Goal: Task Accomplishment & Management: Complete application form

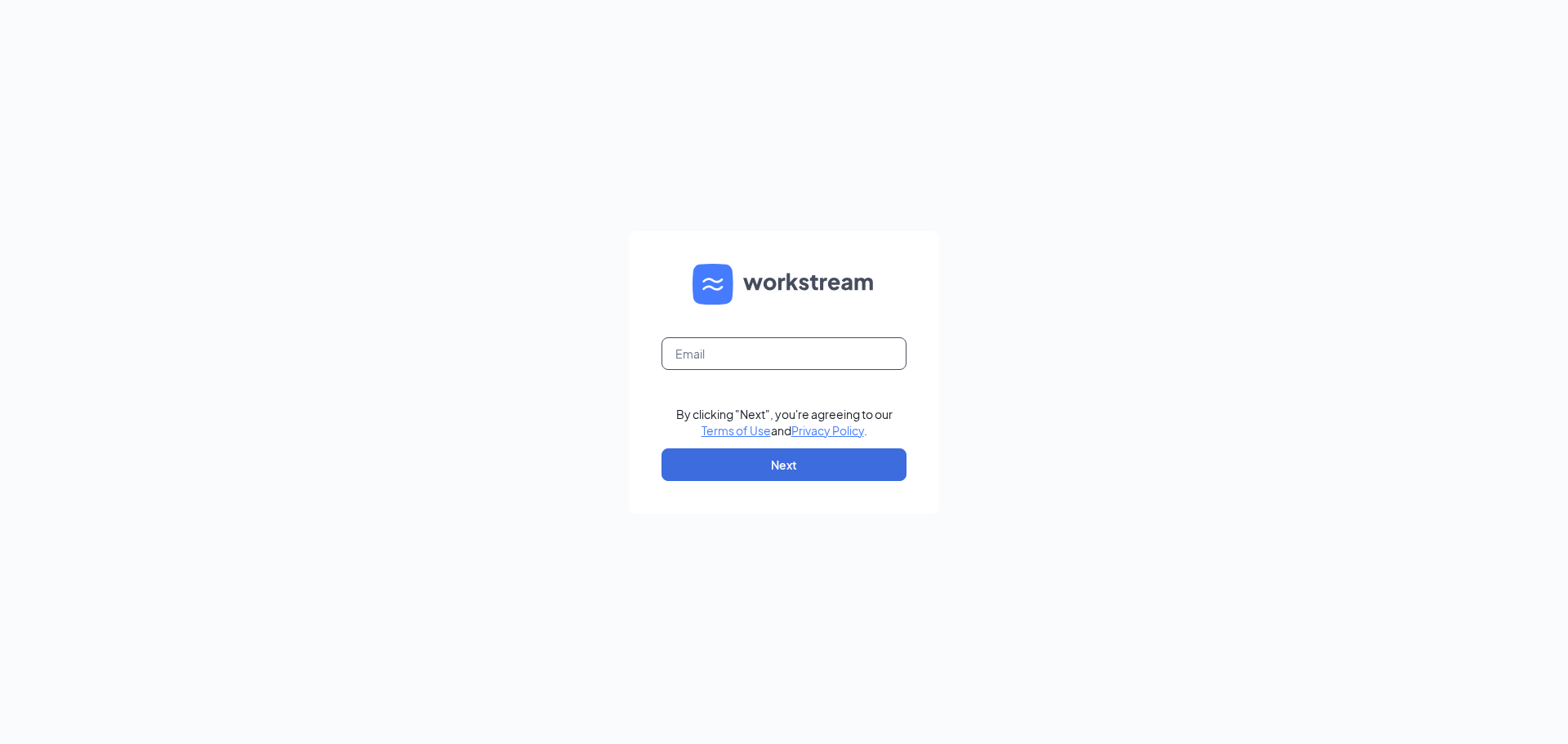
click at [763, 346] on input "text" at bounding box center [784, 353] width 245 height 32
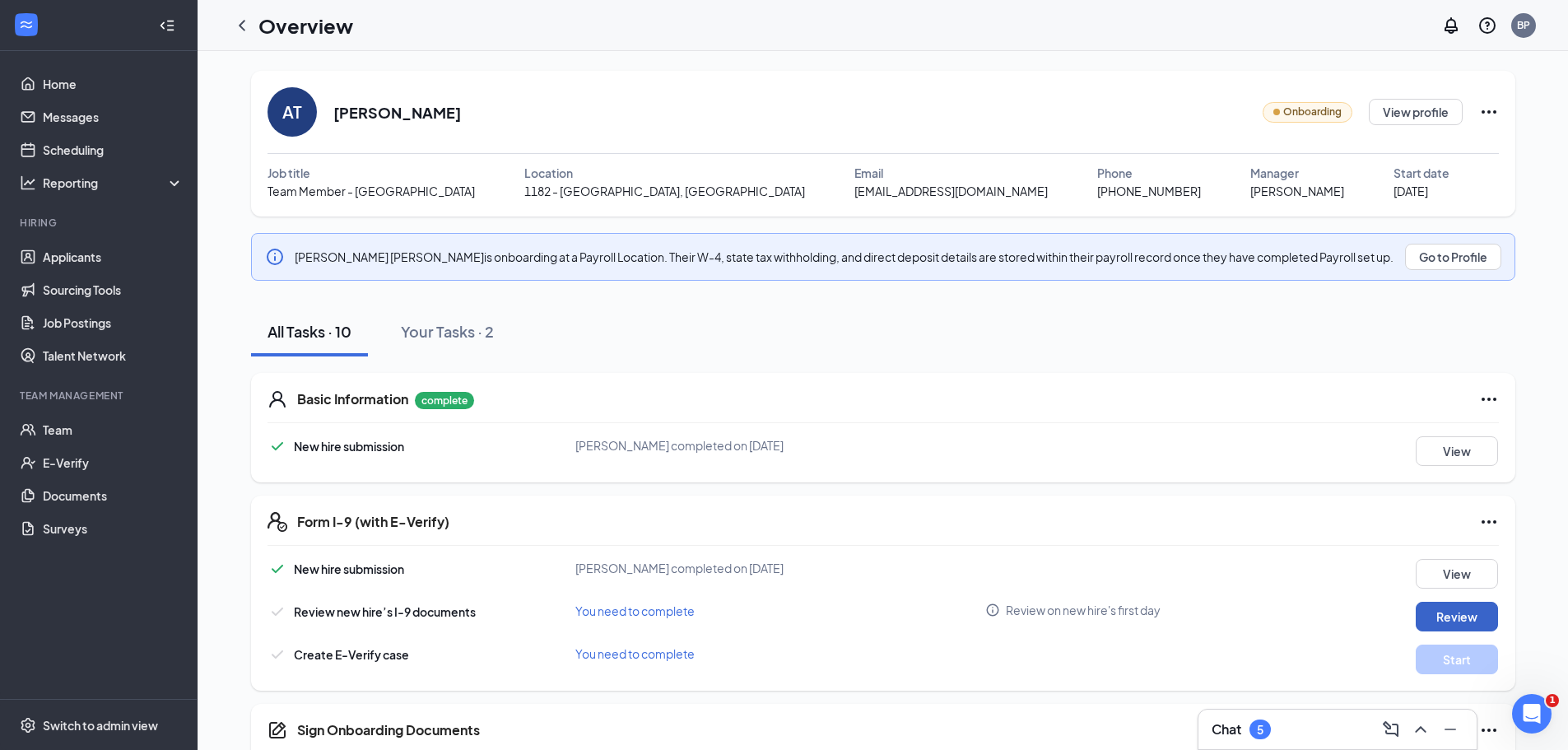
click at [1480, 622] on button "Review" at bounding box center [1457, 617] width 83 height 30
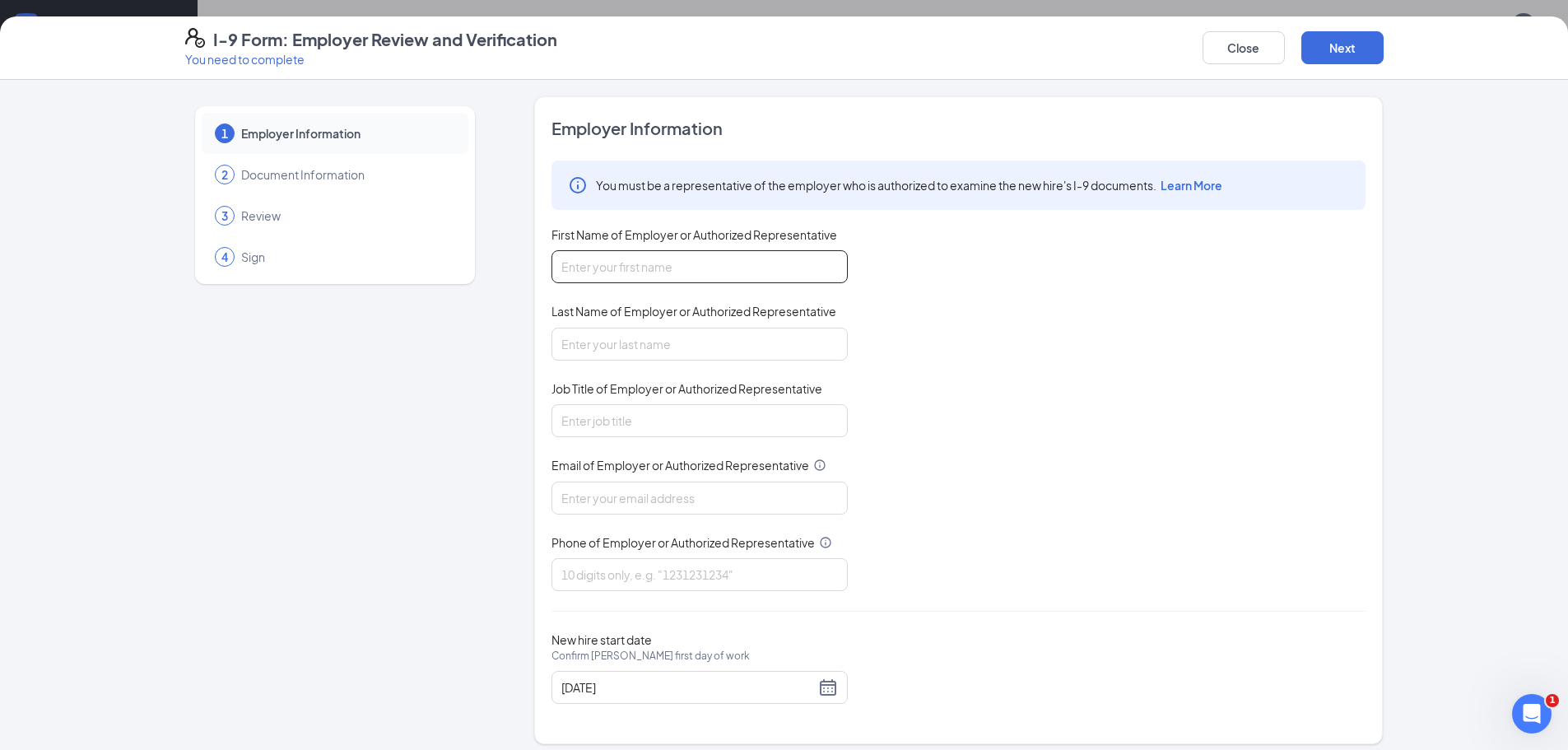
click at [762, 281] on input "First Name of Employer or Authorized Representative" at bounding box center [700, 266] width 297 height 33
type input "Linda"
type input "Jaggers"
type input "ruthjaggers31@gmail.com"
type input "9127550707"
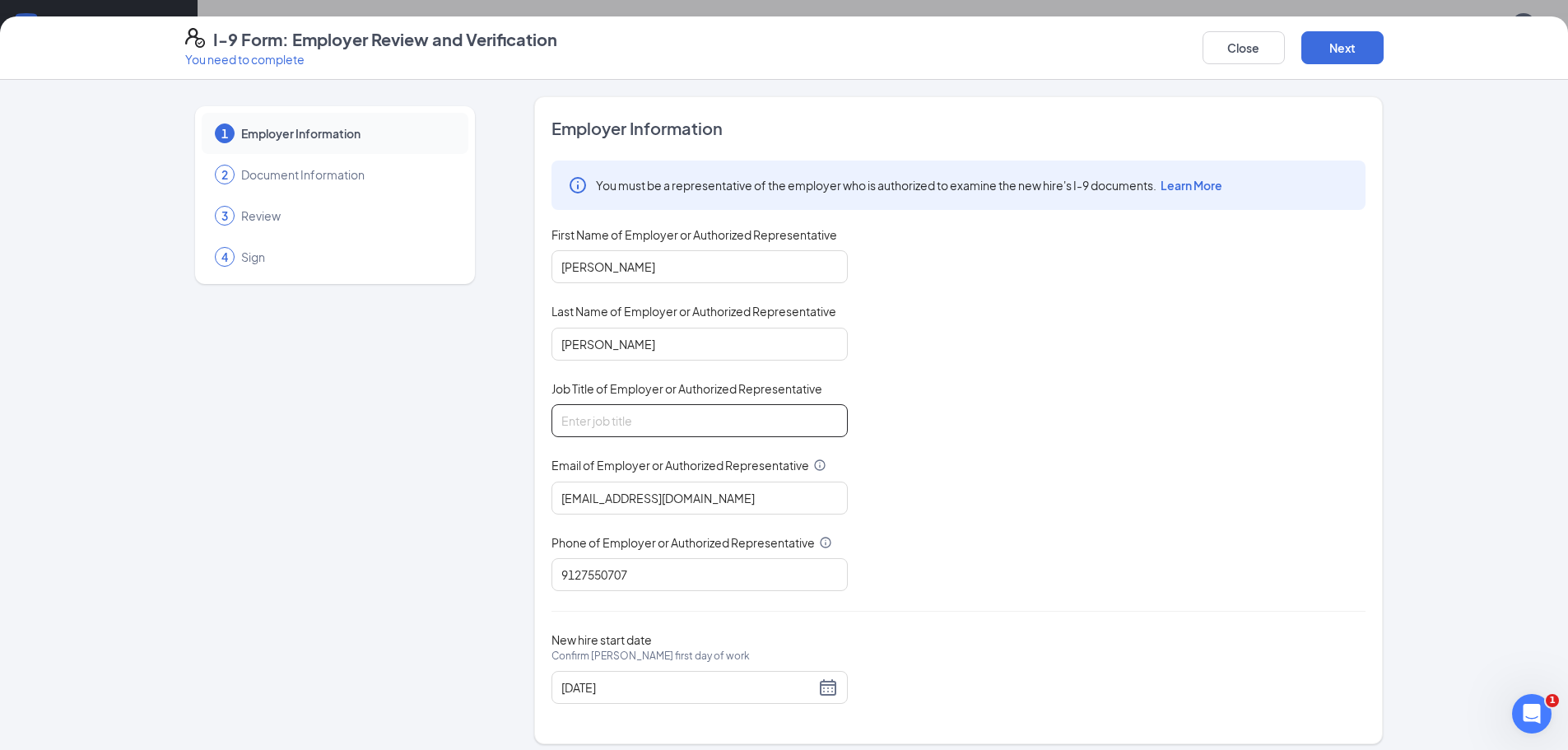
click at [722, 407] on input "Job Title of Employer or Authorized Representative" at bounding box center [700, 420] width 297 height 33
type input "General manager"
click at [1315, 55] on button "Next" at bounding box center [1343, 48] width 83 height 33
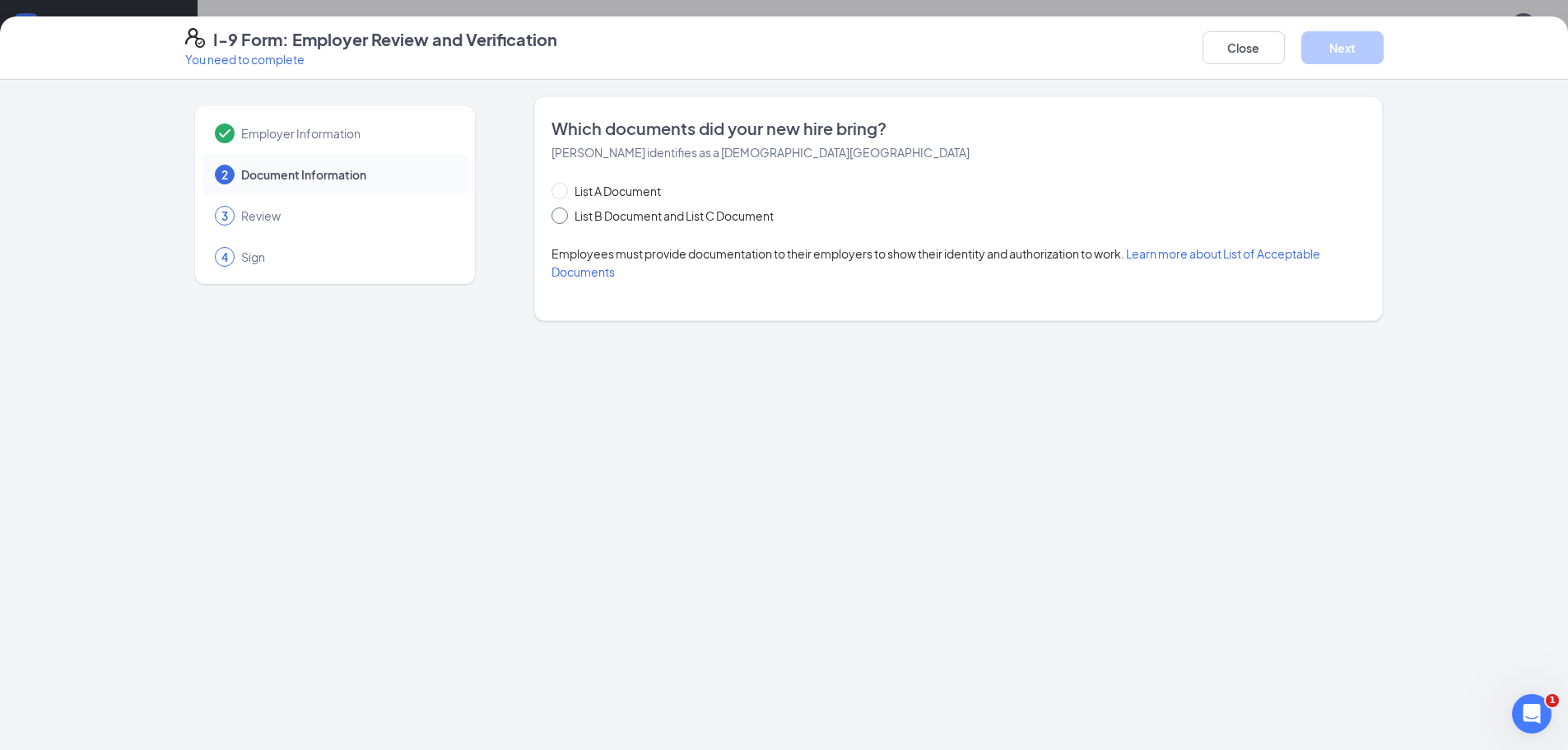
click at [573, 211] on span "List B Document and List C Document" at bounding box center [674, 216] width 212 height 18
click at [563, 211] on input "List B Document and List C Document" at bounding box center [557, 213] width 11 height 11
radio input "true"
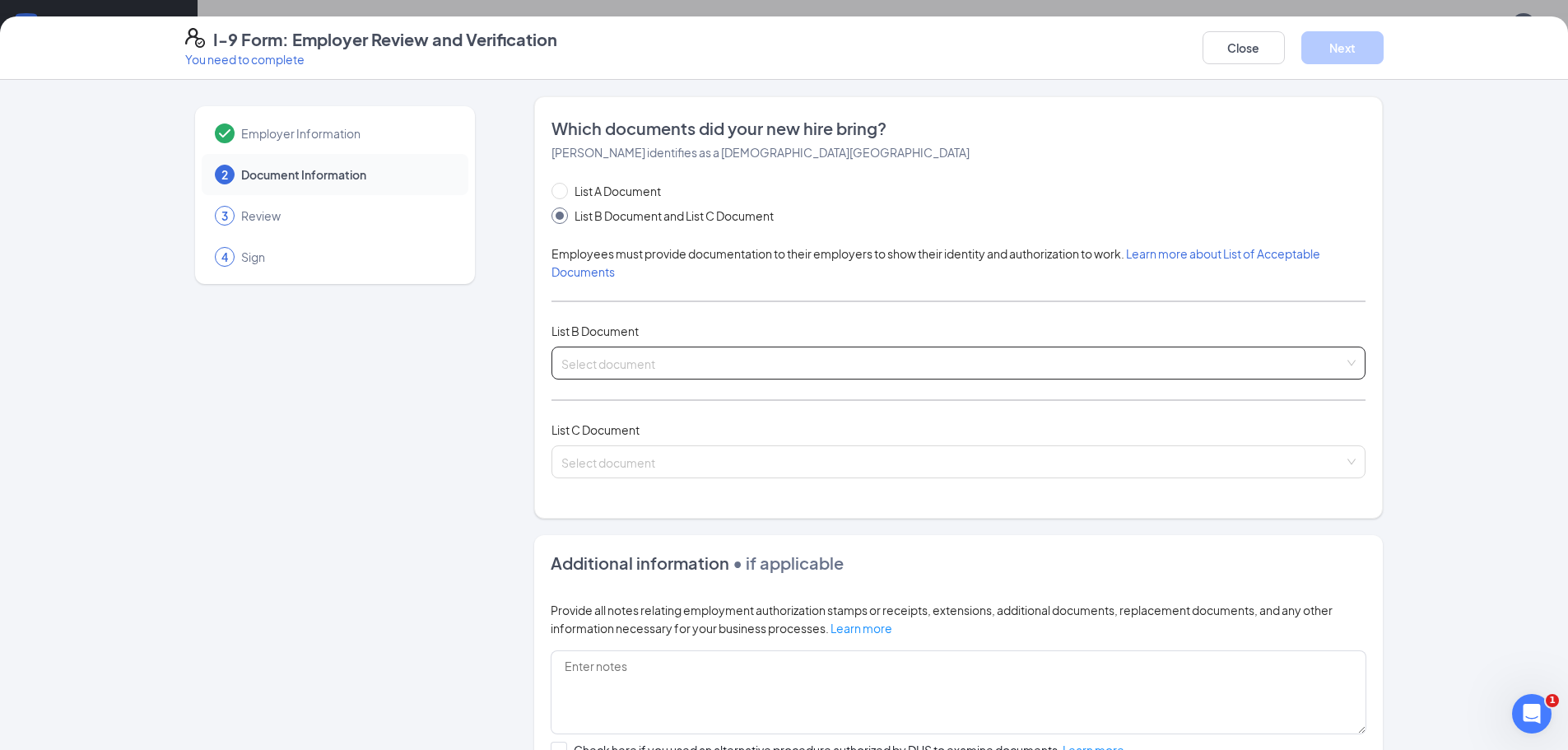
click at [592, 364] on input "search" at bounding box center [953, 360] width 783 height 25
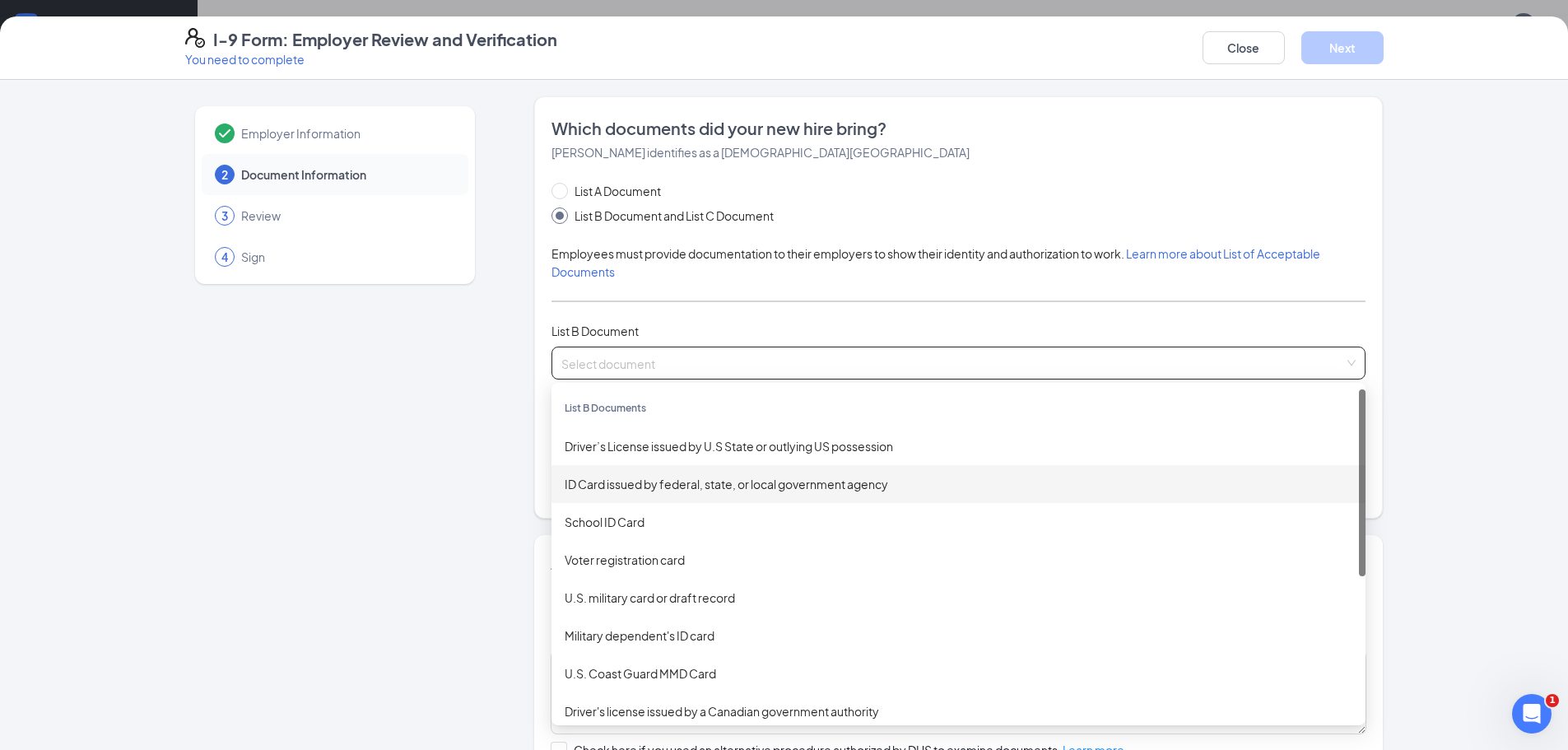
click at [581, 479] on div "ID Card issued by federal, state, or local government agency" at bounding box center [958, 484] width 788 height 18
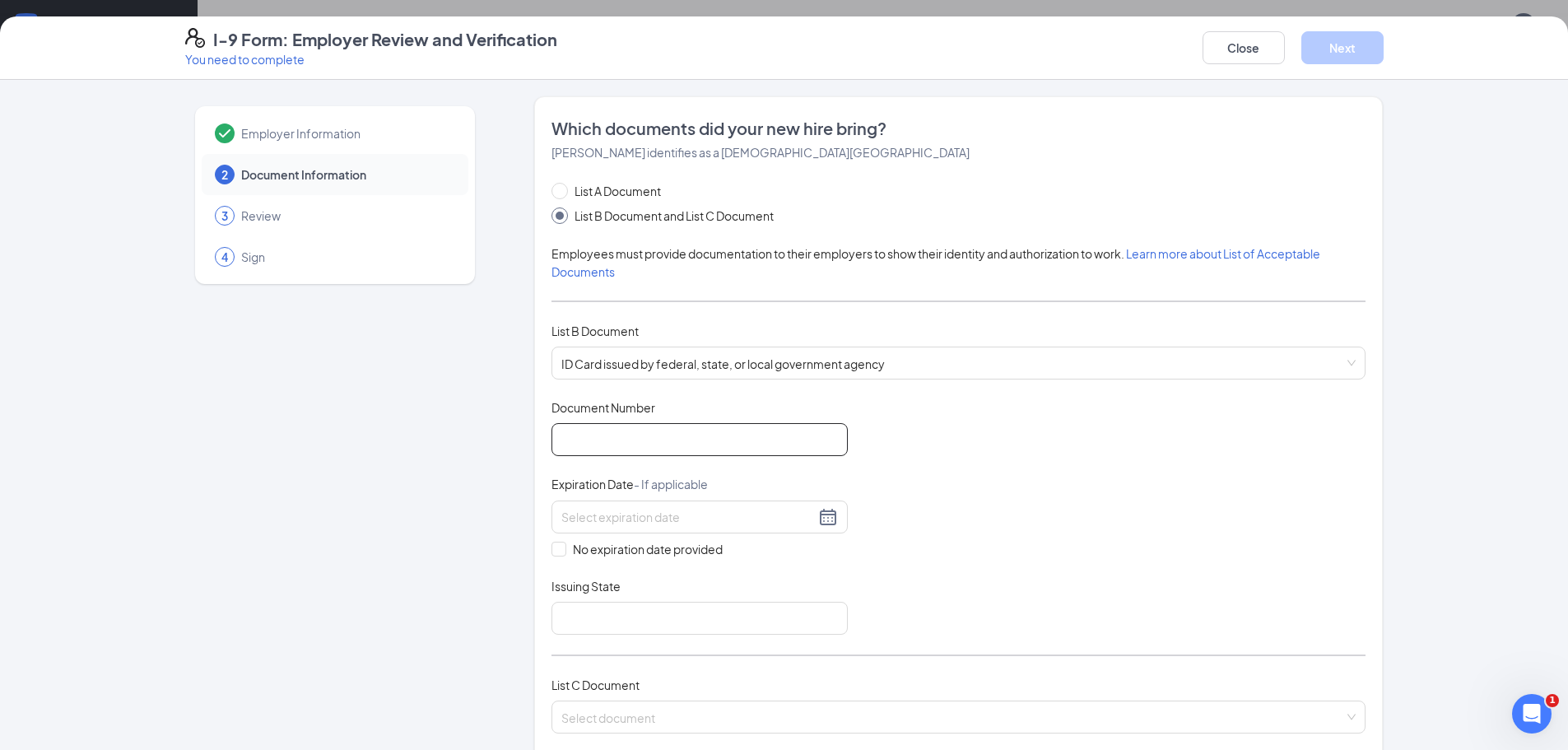
click at [580, 448] on input "Document Number" at bounding box center [700, 439] width 297 height 33
type input "000043636879"
click at [817, 517] on div at bounding box center [700, 517] width 276 height 19
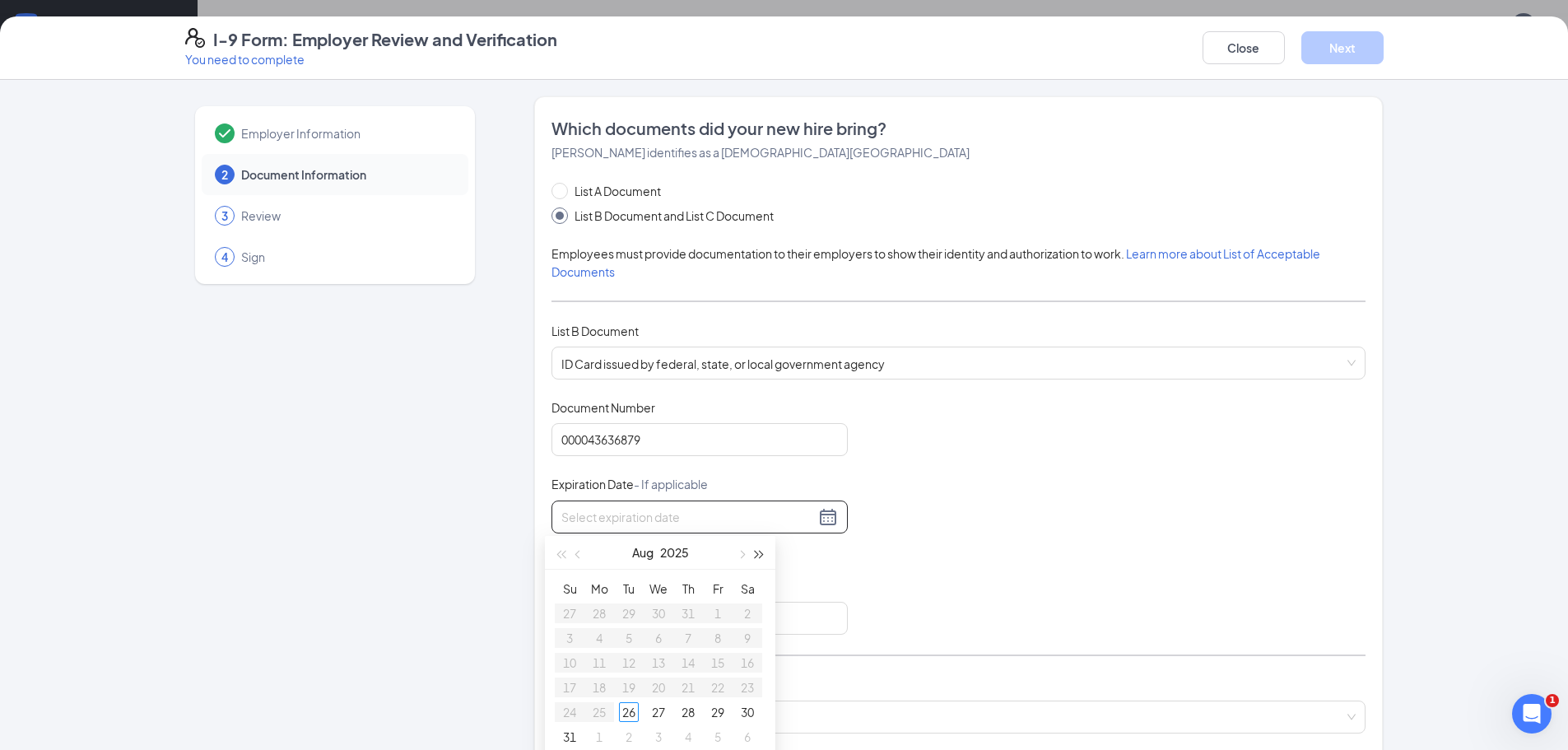
click at [762, 553] on button "button" at bounding box center [759, 552] width 18 height 33
click at [739, 558] on button "button" at bounding box center [741, 552] width 18 height 33
click at [739, 559] on button "button" at bounding box center [741, 552] width 18 height 33
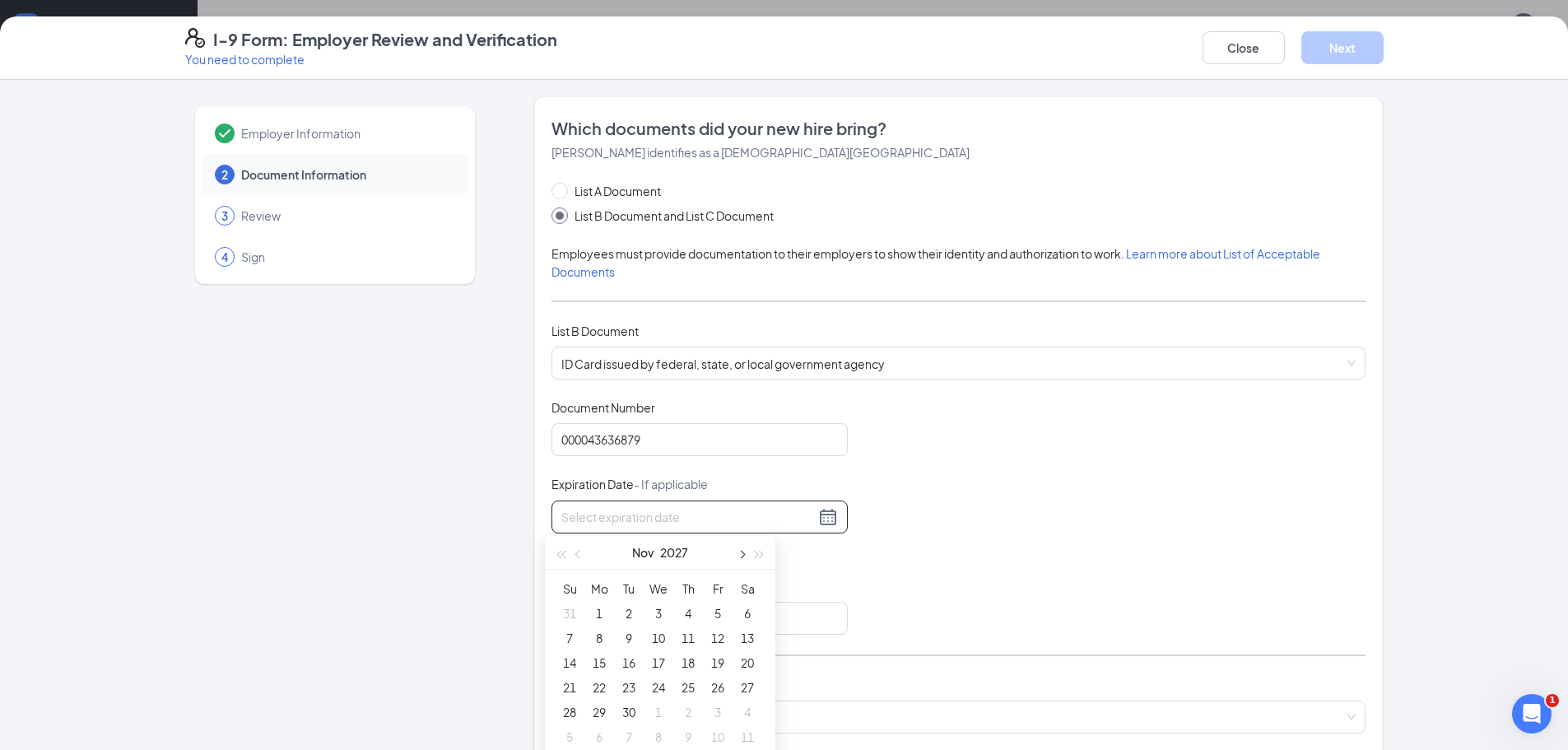
click at [739, 559] on button "button" at bounding box center [741, 552] width 18 height 33
type input "12/08/2027"
click at [666, 630] on div "8" at bounding box center [658, 638] width 19 height 19
click at [666, 630] on input "Issuing State" at bounding box center [700, 618] width 297 height 33
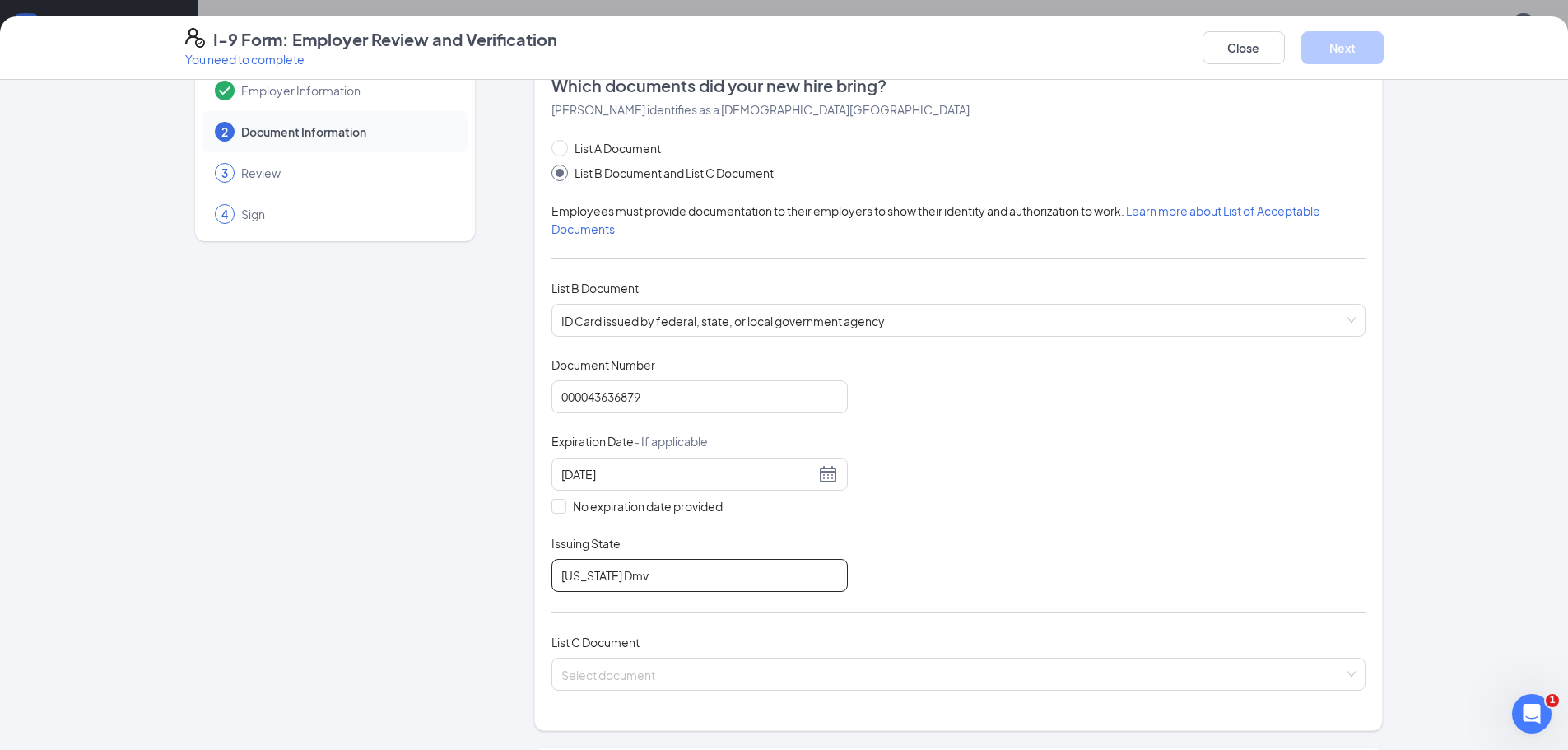
scroll to position [83, 0]
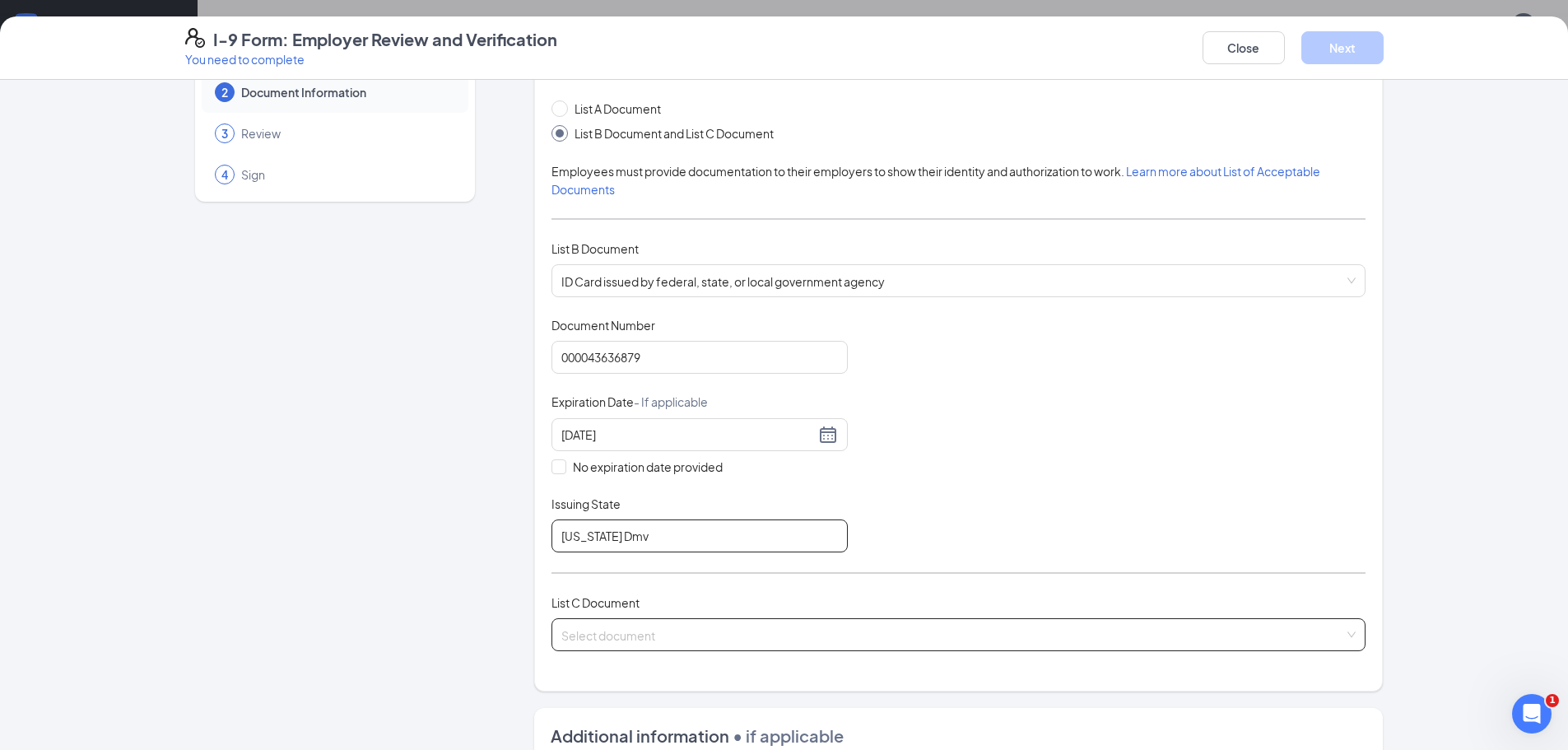
type input "North Carolina Dmv"
click at [666, 628] on input "search" at bounding box center [953, 632] width 783 height 25
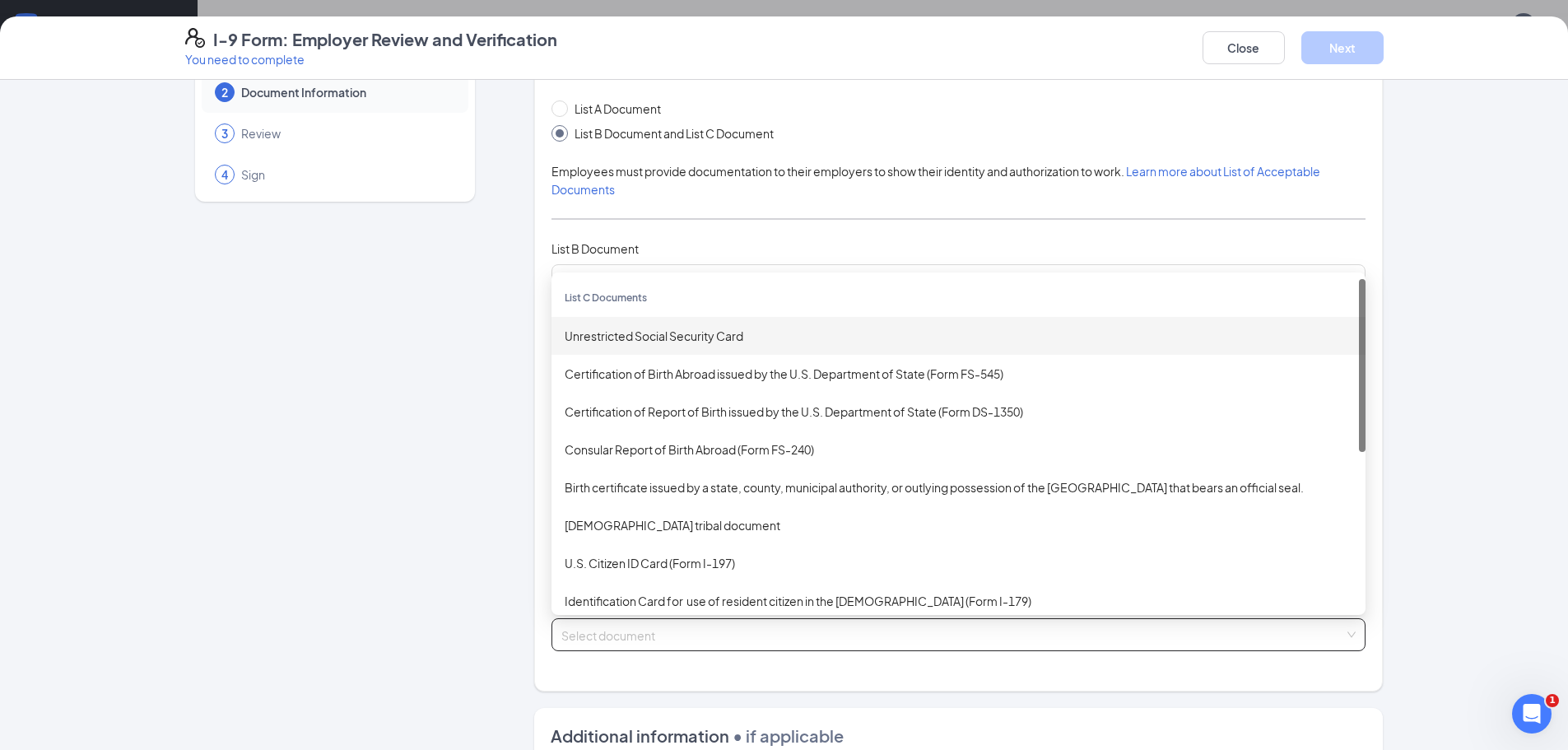
click at [659, 345] on div "Unrestricted Social Security Card" at bounding box center [958, 335] width 788 height 18
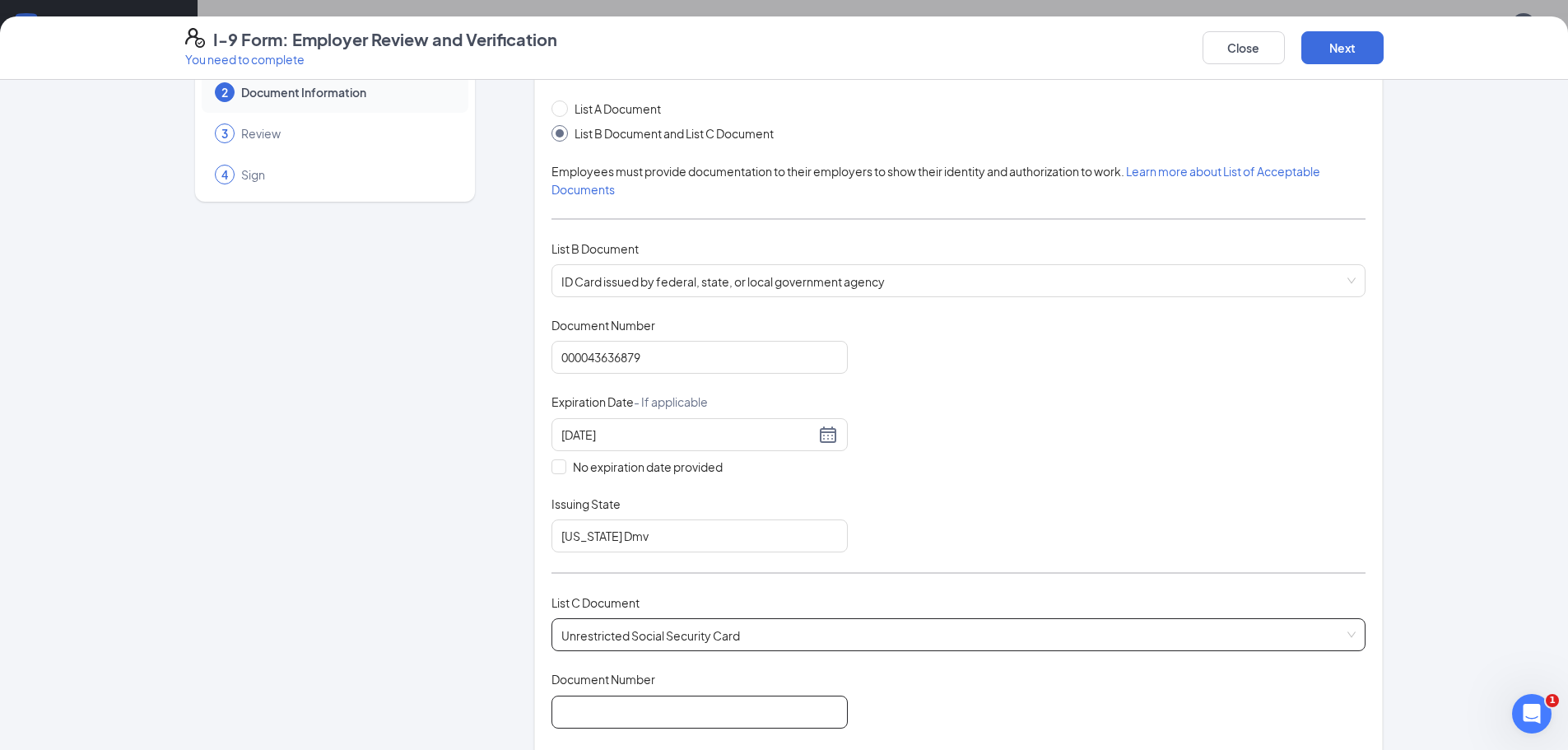
click at [597, 710] on input "Document Number" at bounding box center [700, 712] width 297 height 33
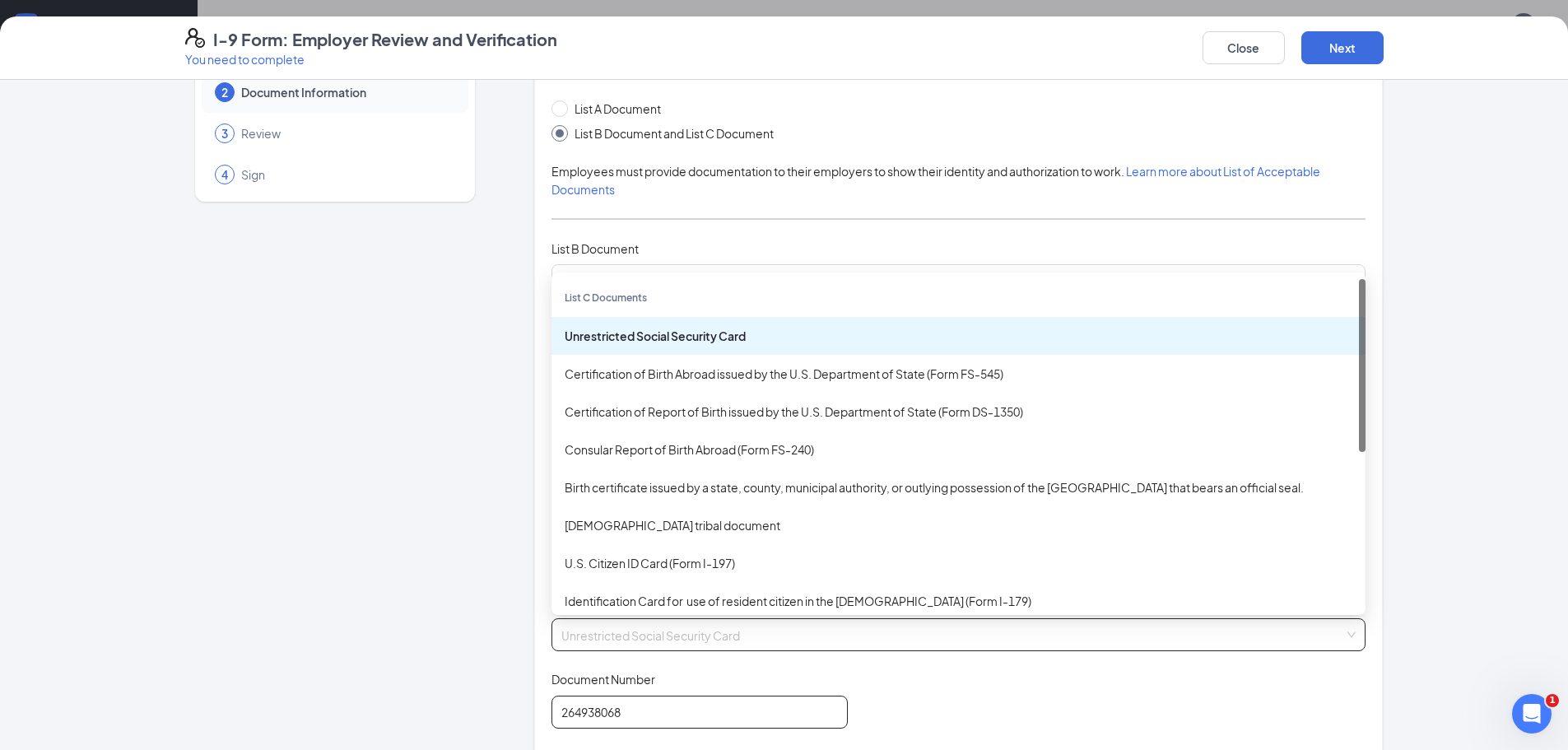
click at [810, 639] on span "Unrestricted Social Security Card" at bounding box center [958, 636] width 795 height 32
type input "264938068"
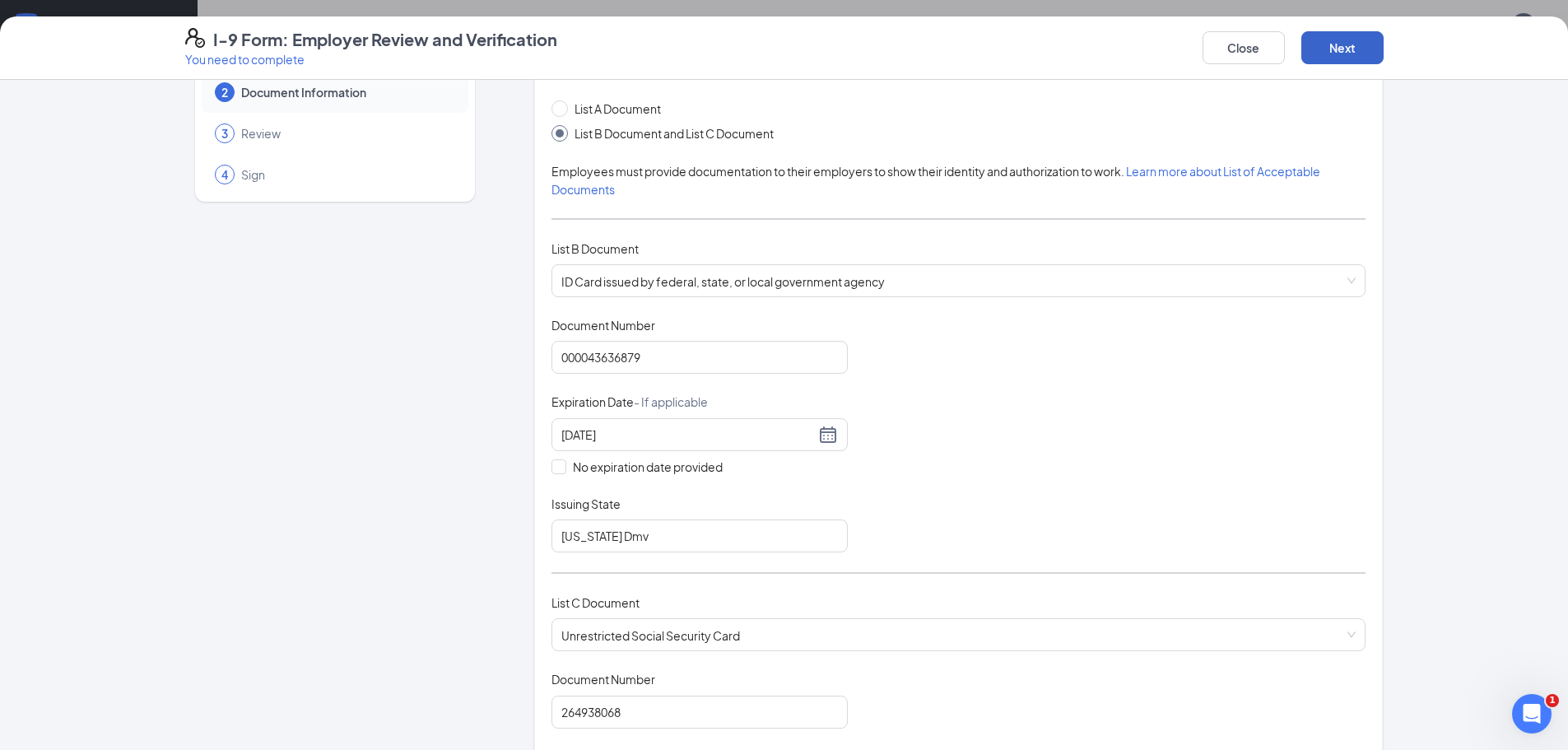
click at [1317, 51] on button "Next" at bounding box center [1343, 48] width 83 height 33
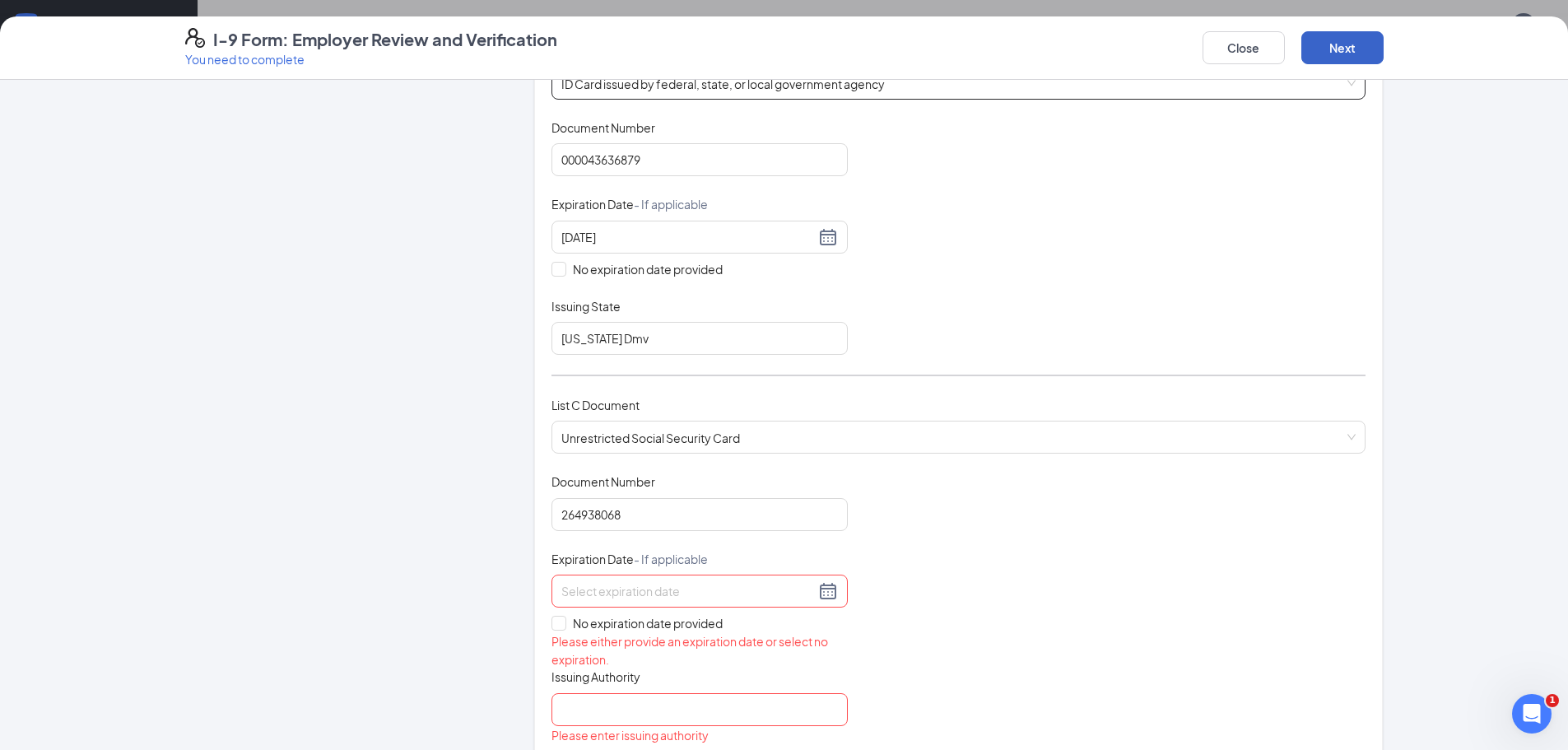
scroll to position [329, 0]
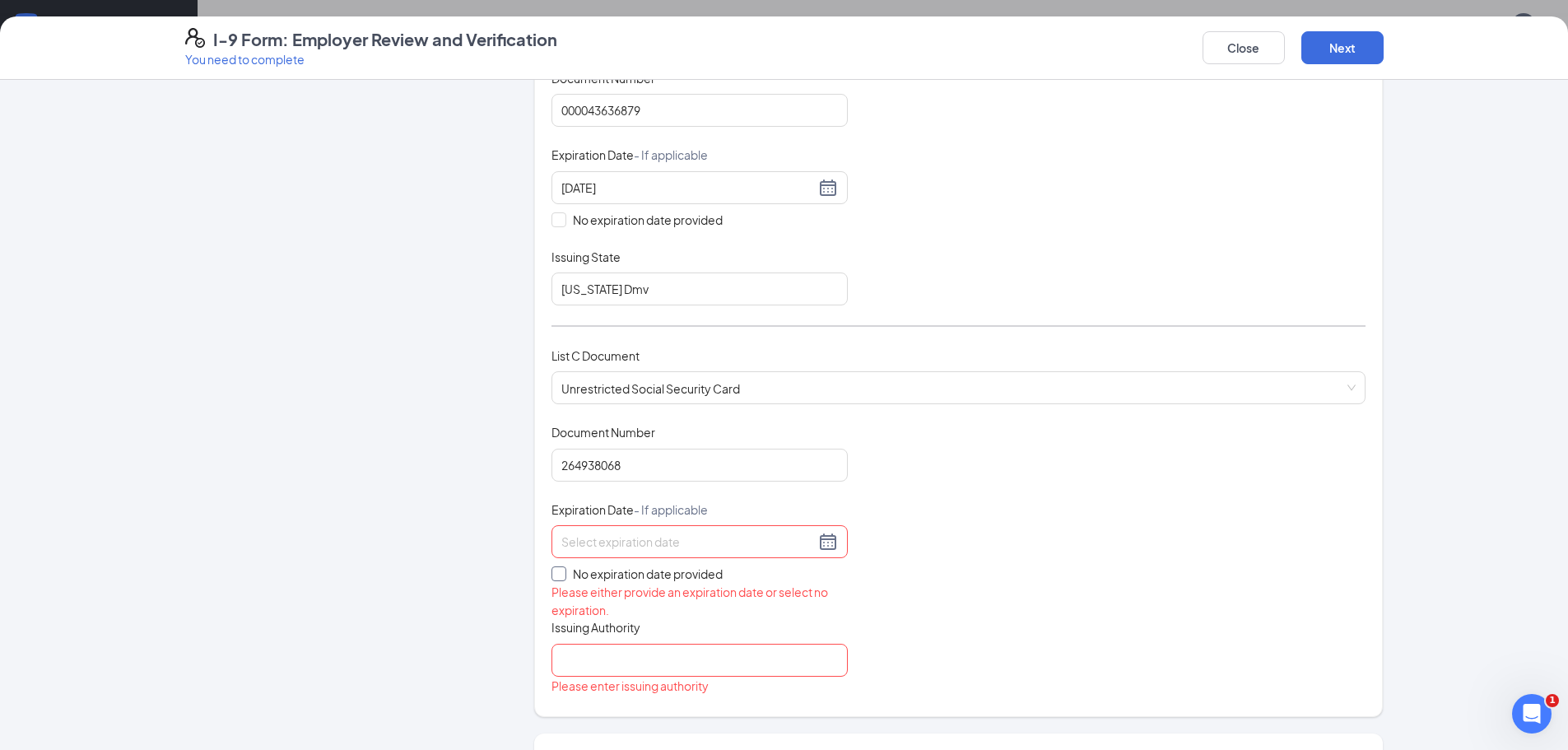
click at [567, 583] on span "No expiration date provided" at bounding box center [648, 574] width 163 height 18
click at [560, 578] on input "No expiration date provided" at bounding box center [557, 572] width 11 height 11
checkbox input "true"
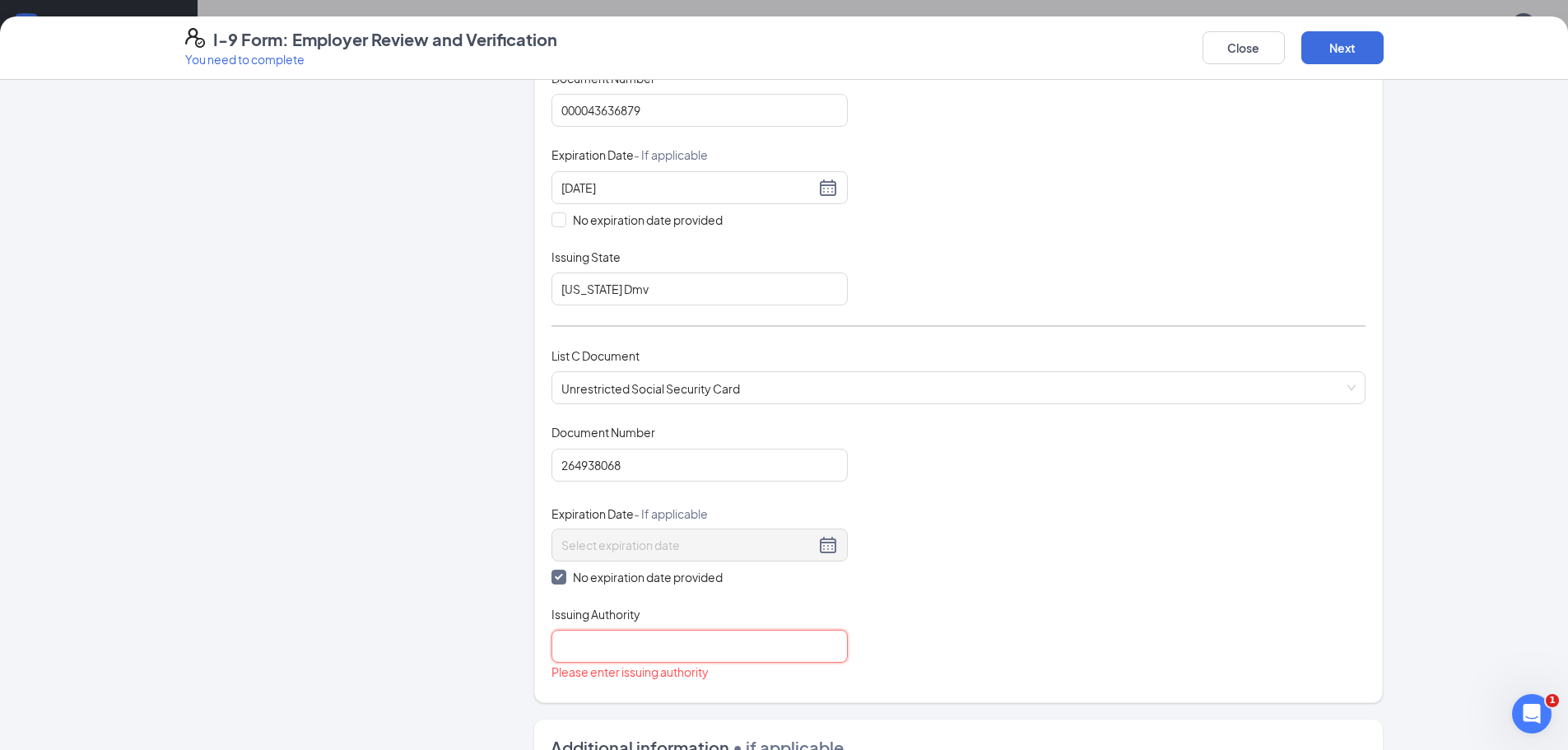
click at [577, 658] on input "Issuing Authority" at bounding box center [700, 646] width 297 height 33
type input "Social sercurity office"
click at [1328, 61] on button "Next" at bounding box center [1343, 48] width 83 height 33
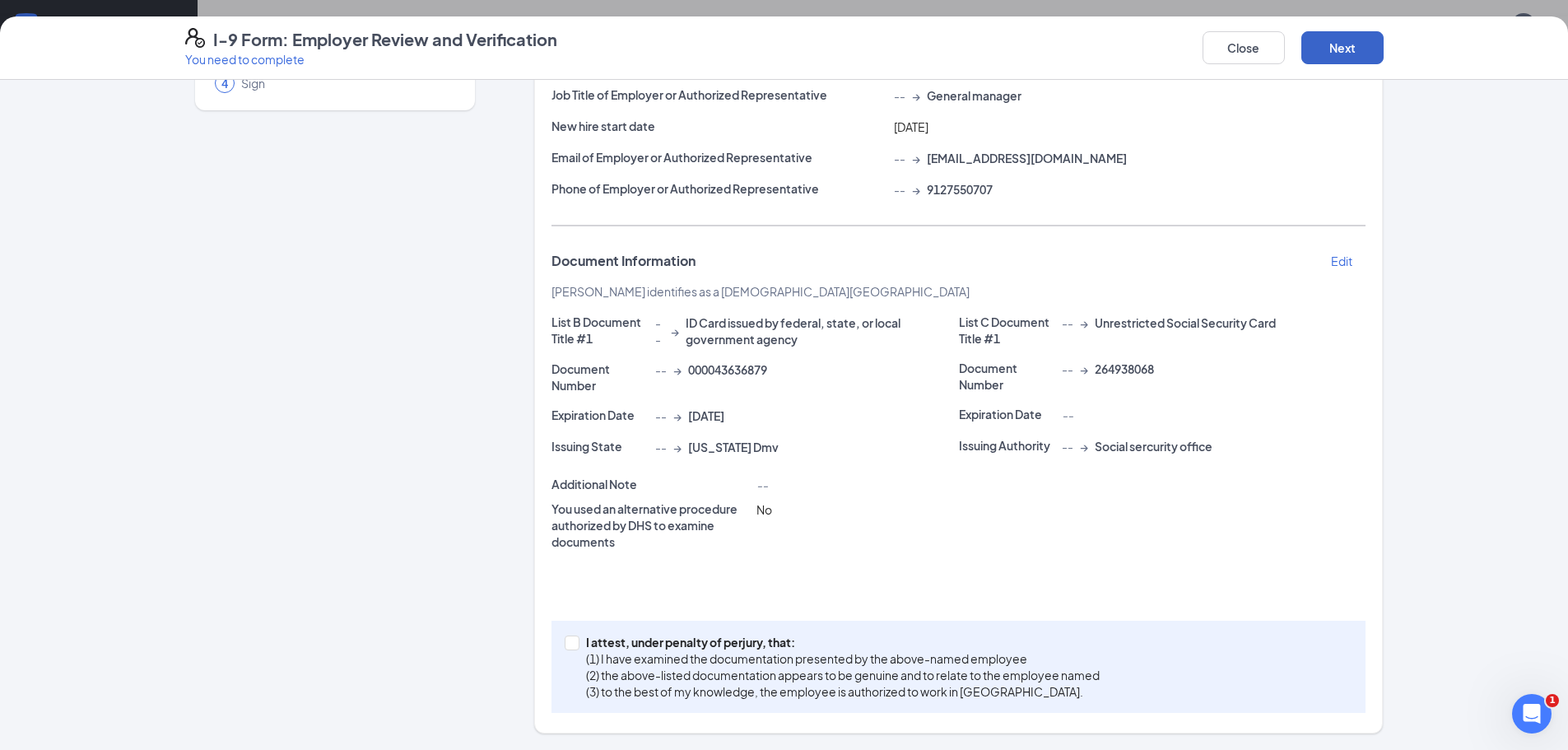
scroll to position [173, 0]
click at [567, 643] on input "I attest, under penalty of perjury, that: (1) I have examined the documentation…" at bounding box center [570, 641] width 11 height 11
checkbox input "true"
click at [1323, 64] on div "Close Next" at bounding box center [1293, 48] width 181 height 40
click at [1323, 65] on div "Close Next" at bounding box center [1293, 48] width 181 height 40
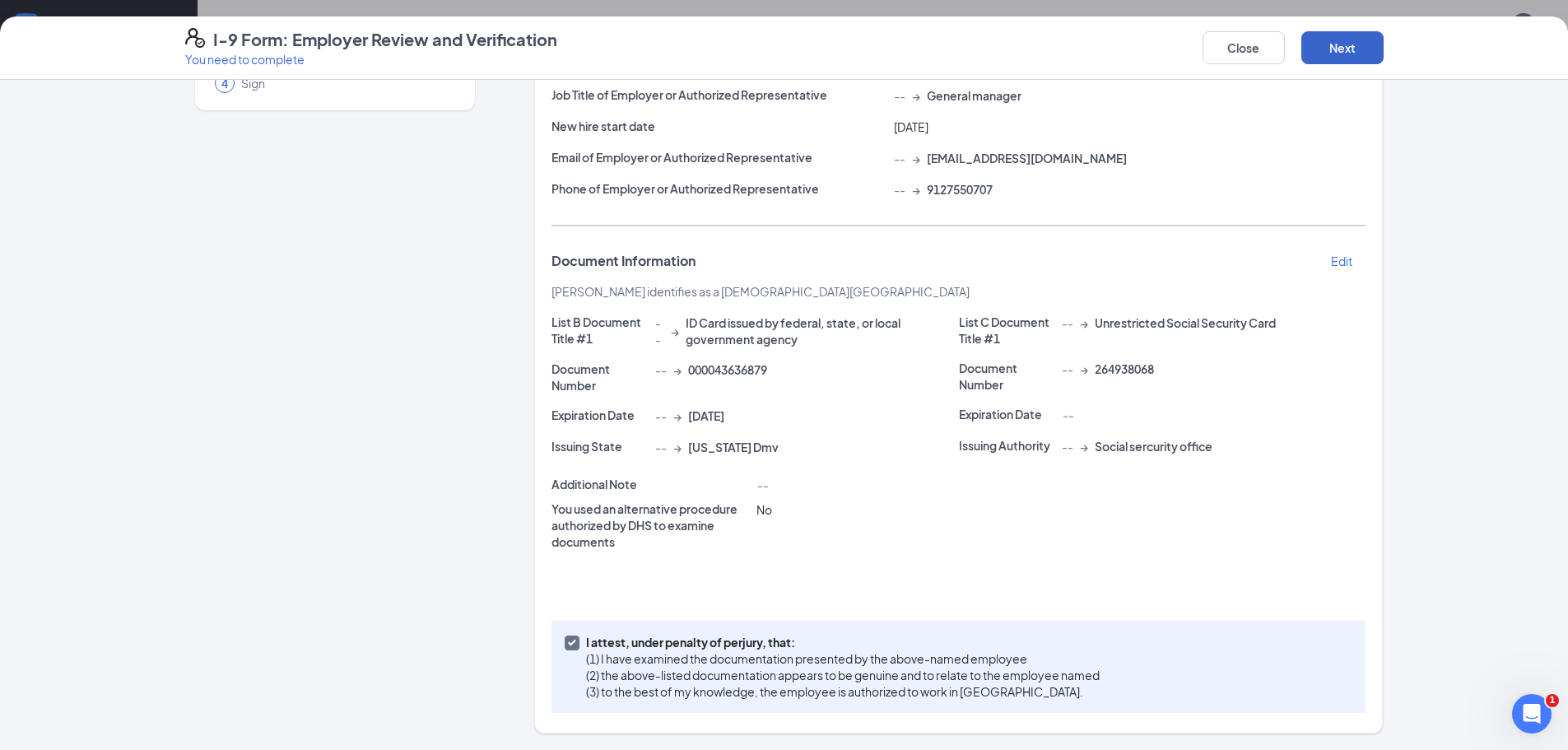
click at [1351, 39] on button "Next" at bounding box center [1343, 48] width 83 height 33
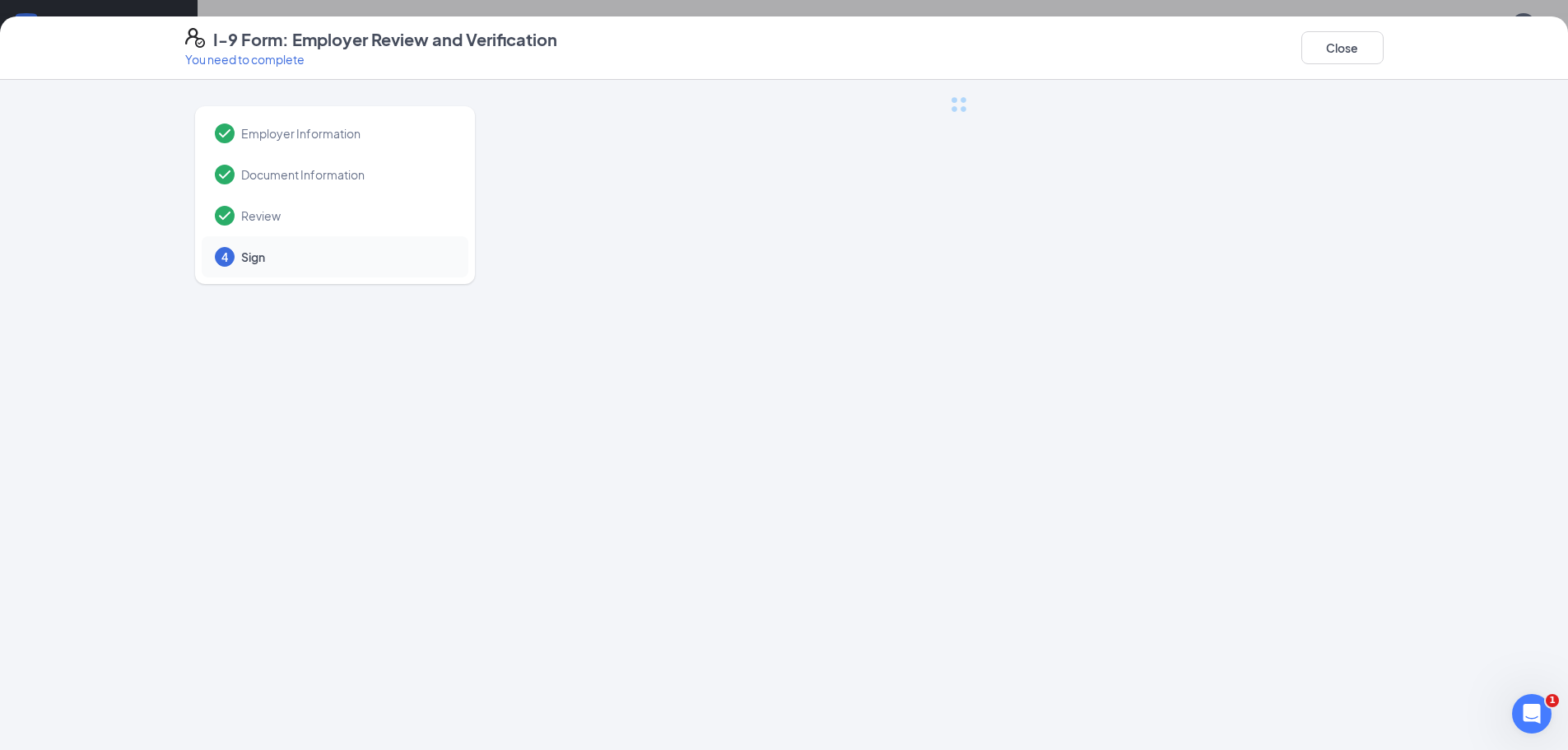
scroll to position [0, 0]
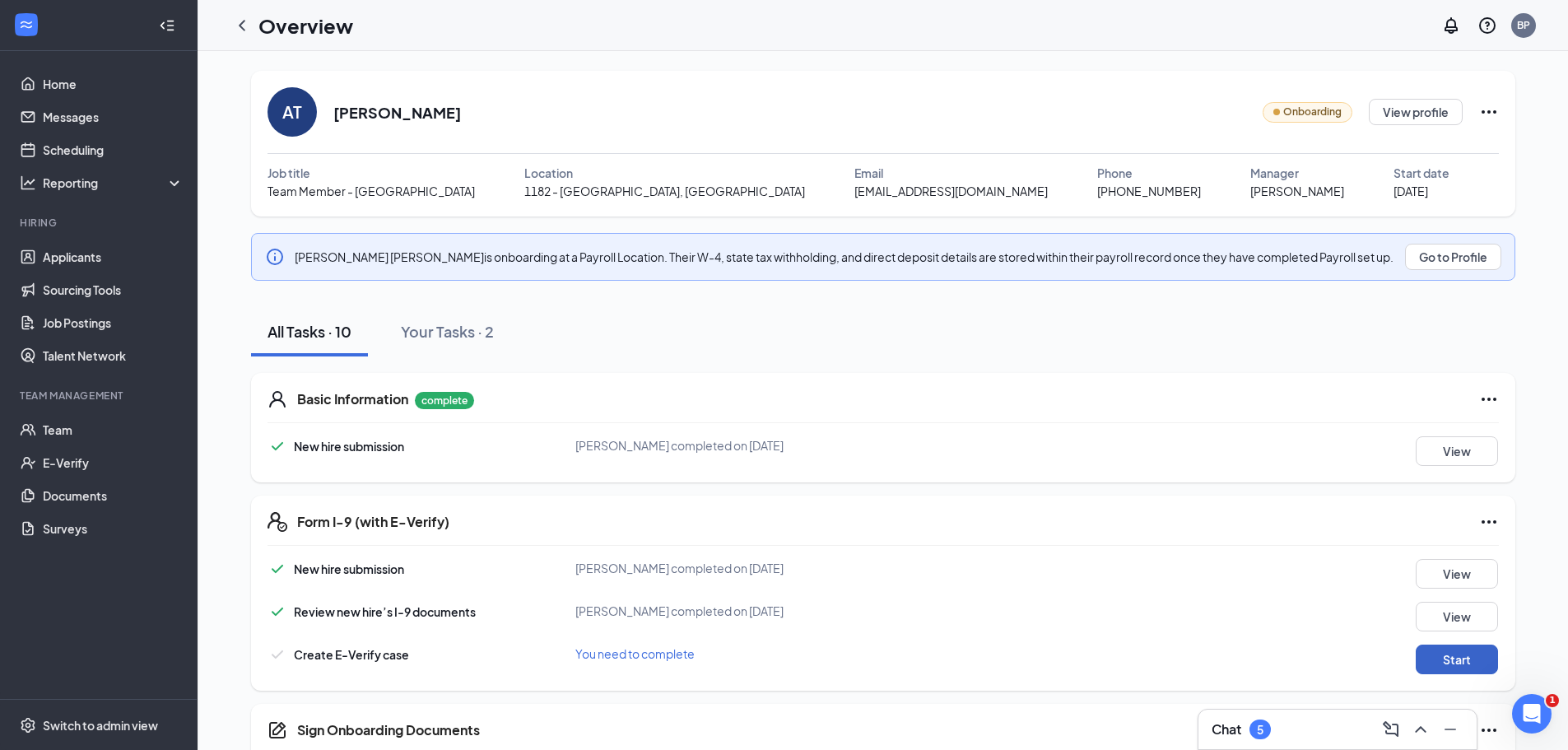
click at [1448, 665] on button "Start" at bounding box center [1457, 660] width 83 height 30
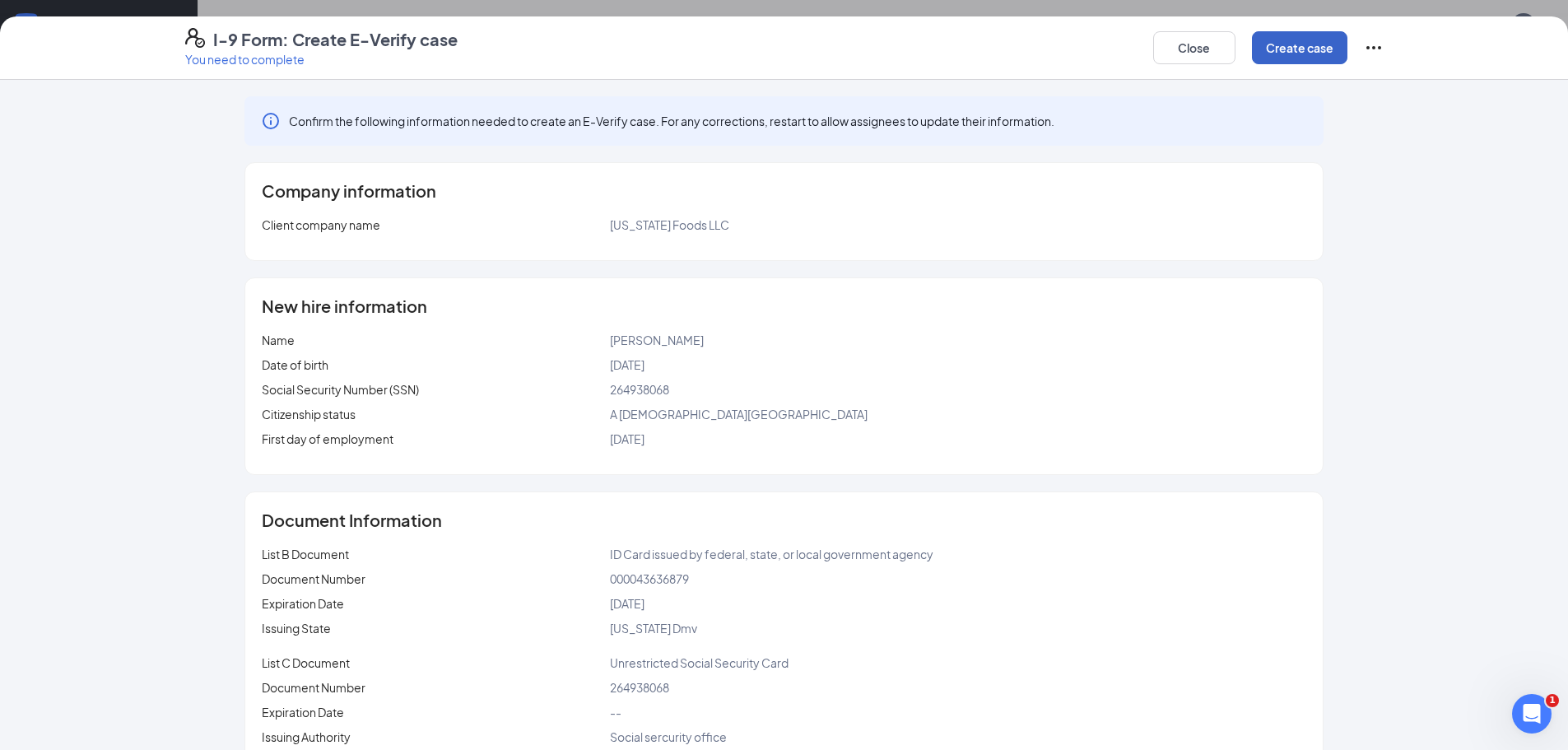
click at [1323, 63] on button "Create case" at bounding box center [1300, 48] width 96 height 33
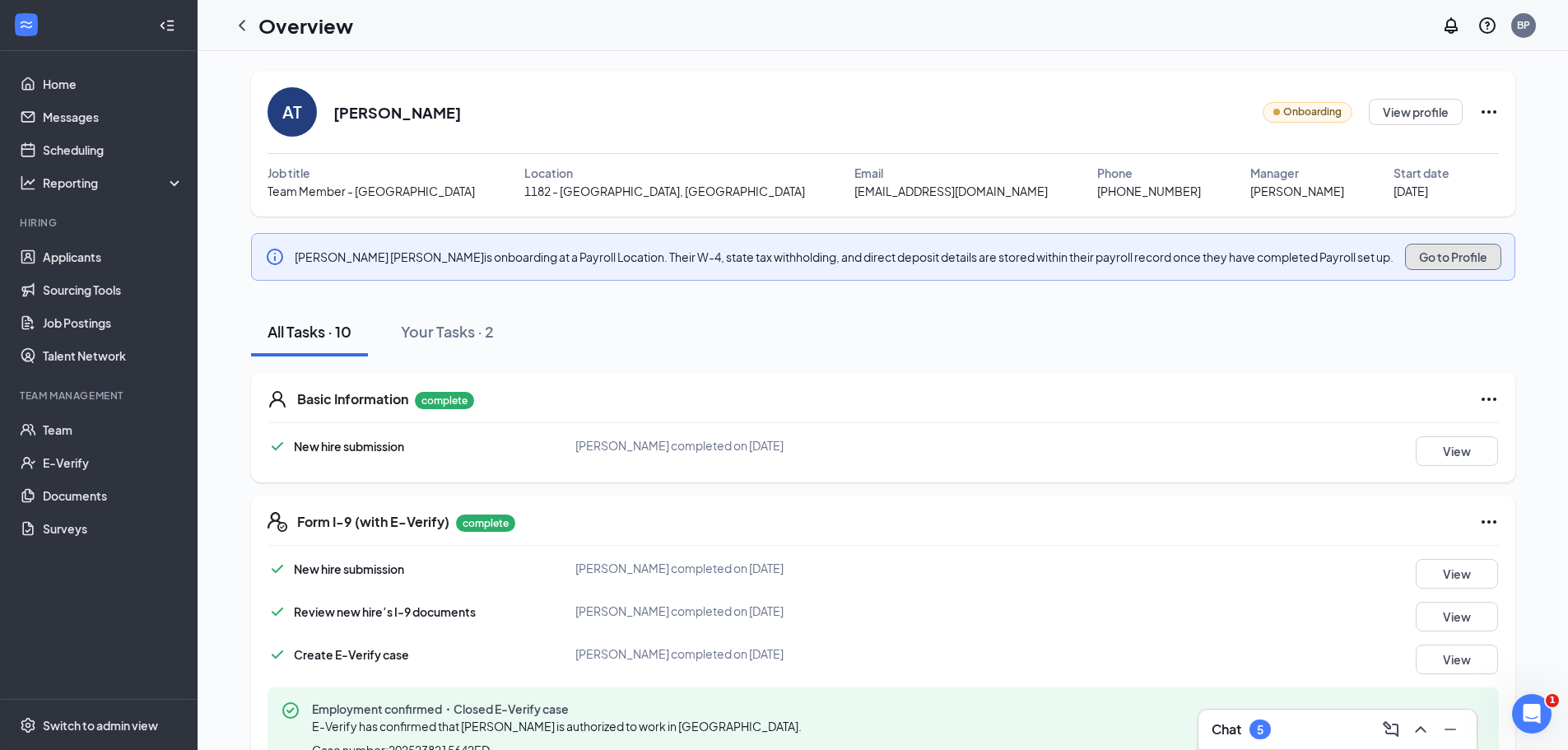
click at [1442, 254] on button "Go to Profile" at bounding box center [1453, 257] width 96 height 26
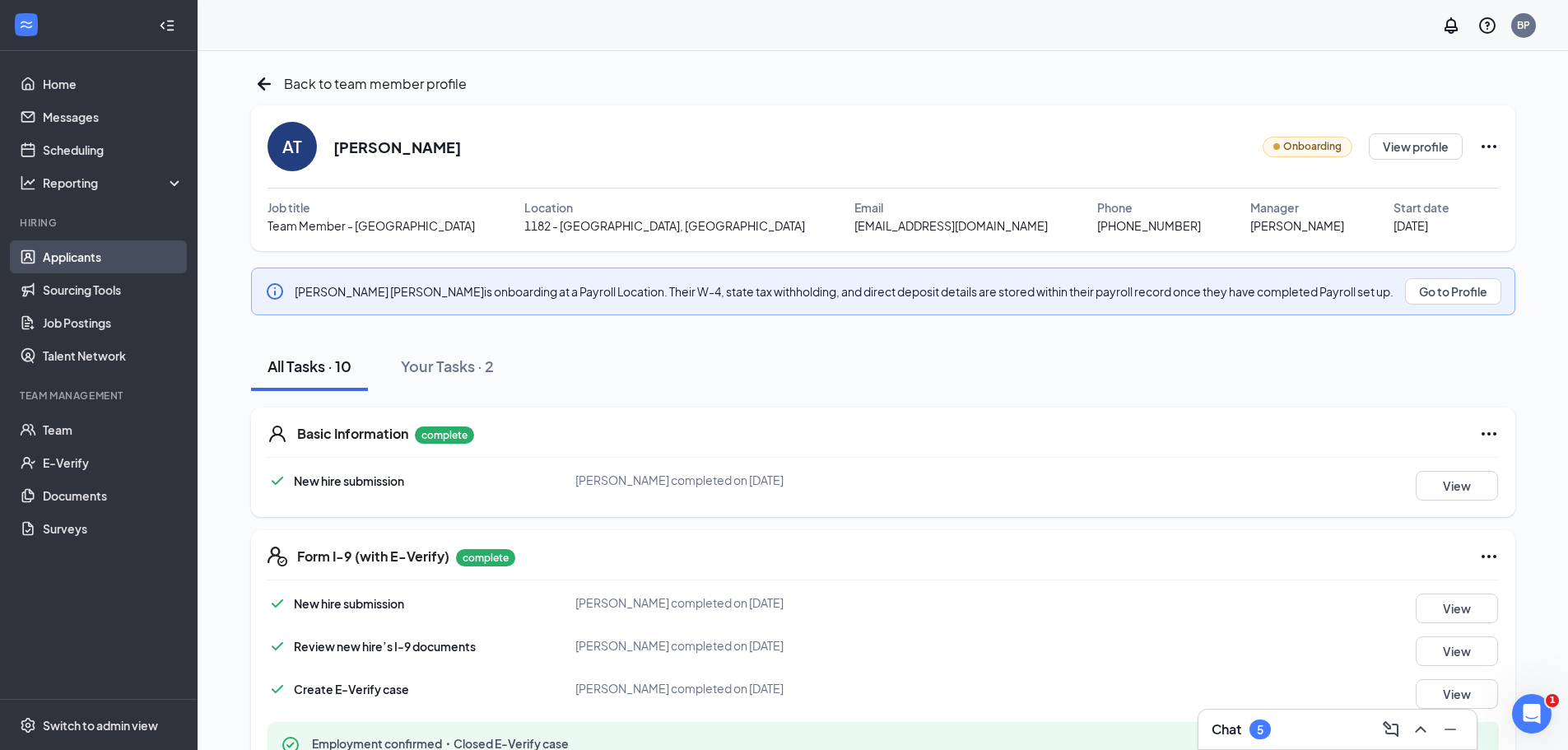
click at [93, 246] on link "Applicants" at bounding box center [114, 256] width 141 height 33
